Goal: Communication & Community: Connect with others

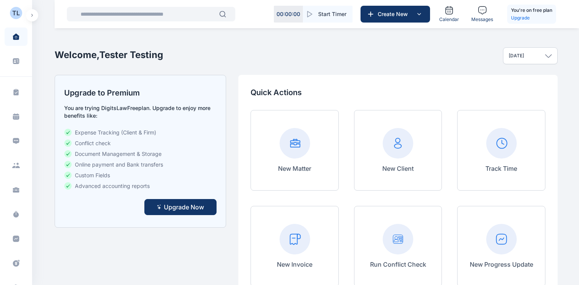
click at [31, 14] on icon "button" at bounding box center [31, 15] width 1 height 2
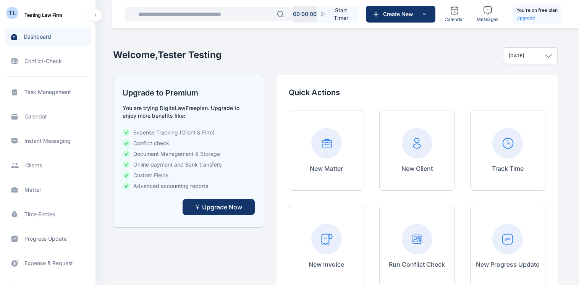
click at [45, 139] on span "Instant Messaging Instant Messaging Instant Messaging" at bounding box center [48, 141] width 86 height 18
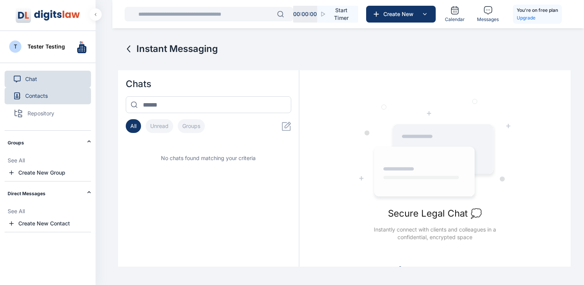
click at [36, 97] on span "Contacts" at bounding box center [36, 96] width 23 height 8
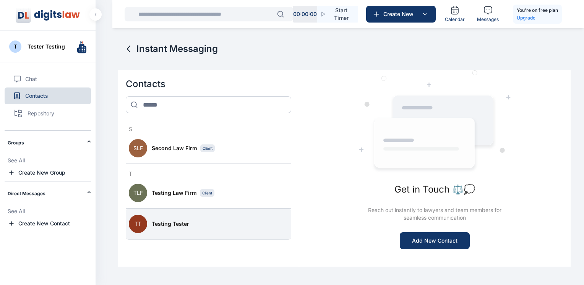
click at [168, 222] on span "Testing Tester" at bounding box center [170, 224] width 37 height 8
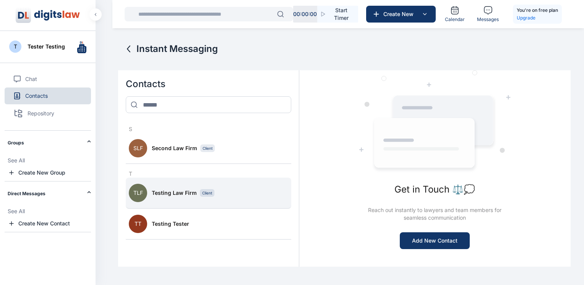
click at [172, 189] on span "Testing Law Firm" at bounding box center [174, 193] width 45 height 8
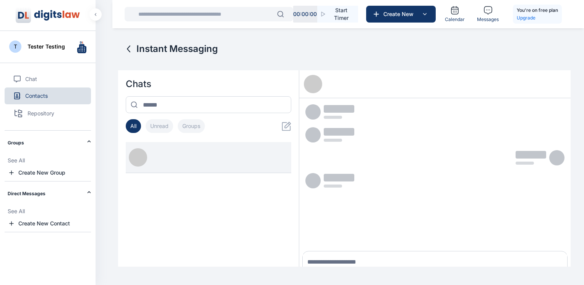
click at [172, 189] on div at bounding box center [208, 214] width 165 height 144
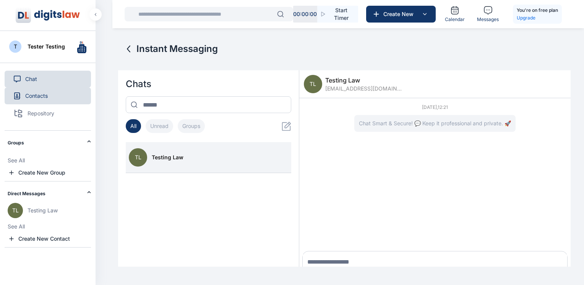
click at [34, 79] on span "Chat" at bounding box center [31, 79] width 12 height 8
